Goal: Task Accomplishment & Management: Manage account settings

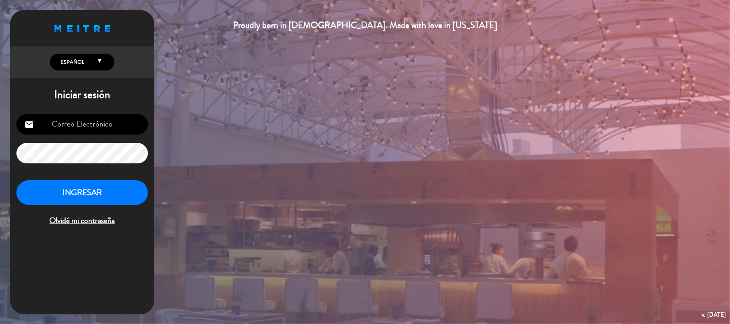
type input "[EMAIL_ADDRESS][DOMAIN_NAME]"
click at [101, 196] on button "INGRESAR" at bounding box center [81, 192] width 131 height 25
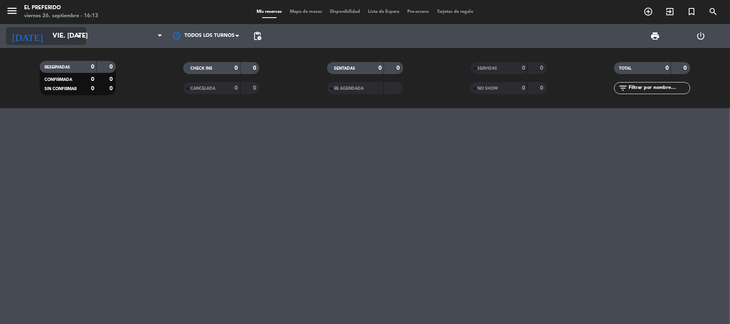
click at [71, 37] on input "vie. [DATE]" at bounding box center [91, 36] width 87 height 16
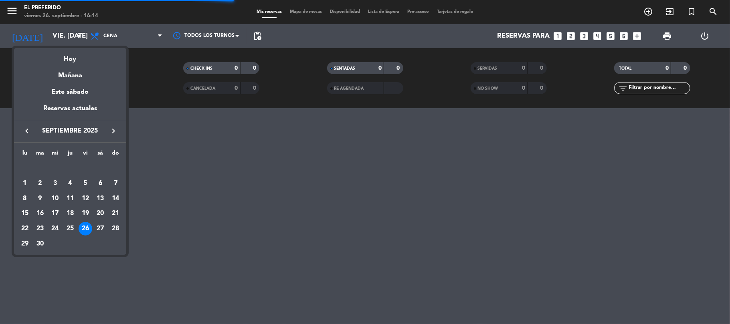
click at [116, 131] on icon "keyboard_arrow_right" at bounding box center [114, 131] width 10 height 10
drag, startPoint x: 22, startPoint y: 134, endPoint x: 28, endPoint y: 131, distance: 6.5
click at [23, 133] on icon "keyboard_arrow_left" at bounding box center [27, 131] width 10 height 10
click at [39, 246] on div "30" at bounding box center [40, 244] width 14 height 14
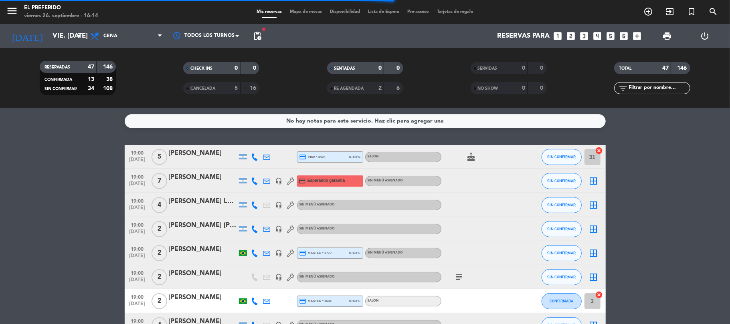
type input "[DATE] sep."
click at [118, 30] on span "Cena" at bounding box center [126, 36] width 80 height 18
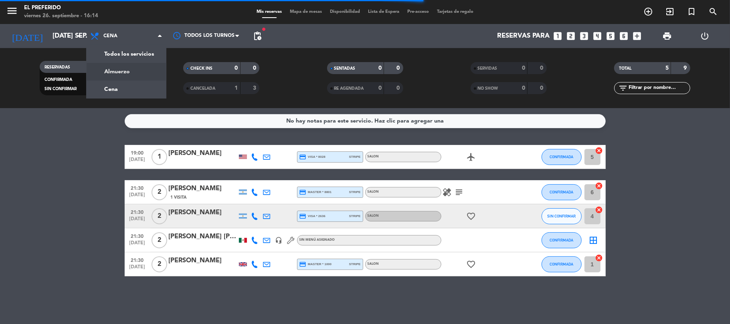
click at [110, 72] on div "menu El Preferido viernes 26. septiembre - 16:14 Mis reservas Mapa de mesas Dis…" at bounding box center [365, 54] width 730 height 108
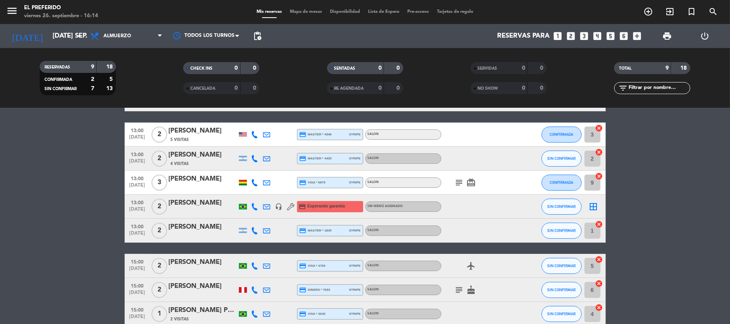
scroll to position [99, 0]
